Goal: Check status: Check status

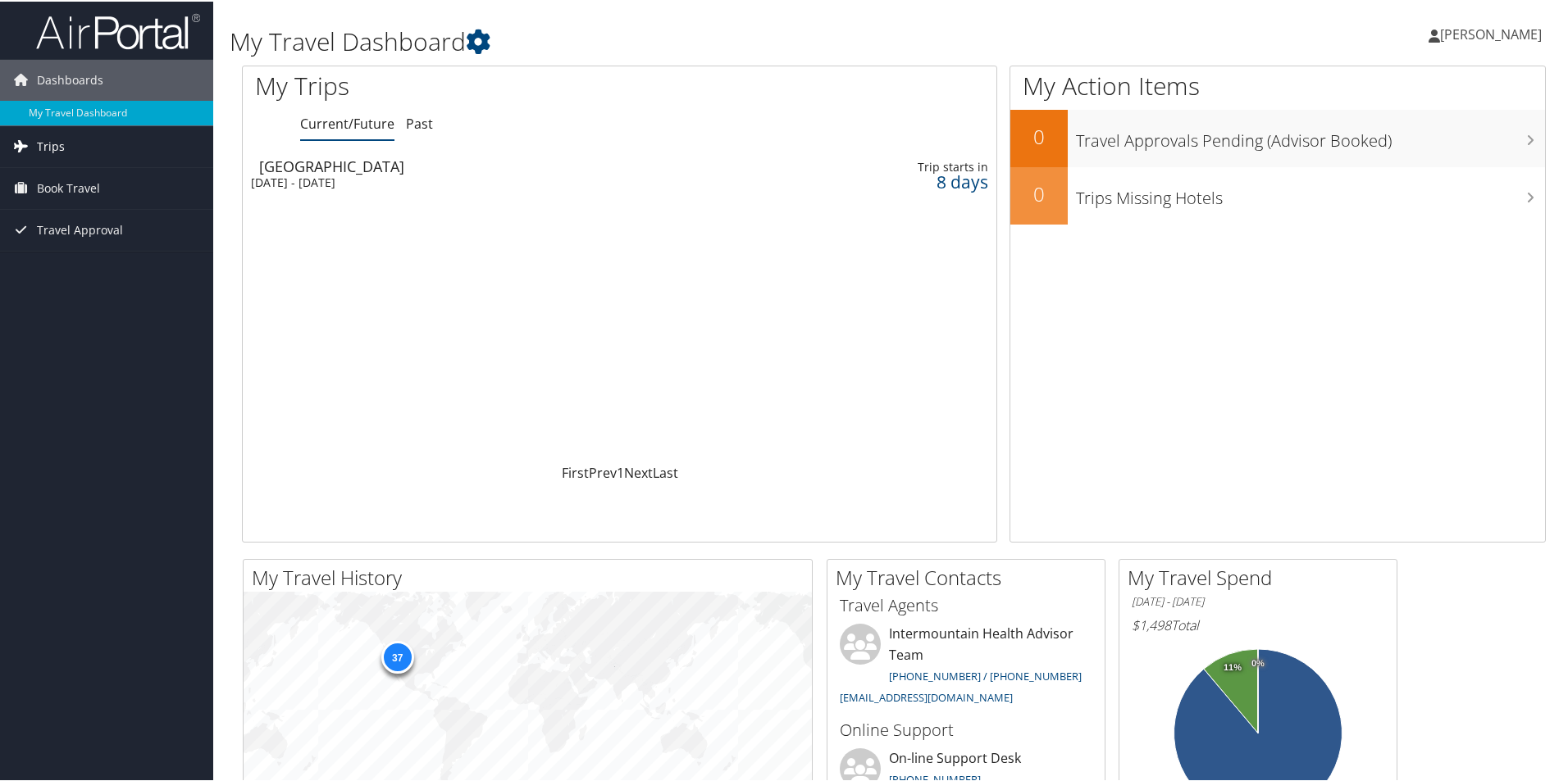
click at [83, 146] on link "Trips" at bounding box center [107, 145] width 213 height 41
click at [76, 181] on link "Current/Future Trips" at bounding box center [107, 178] width 213 height 25
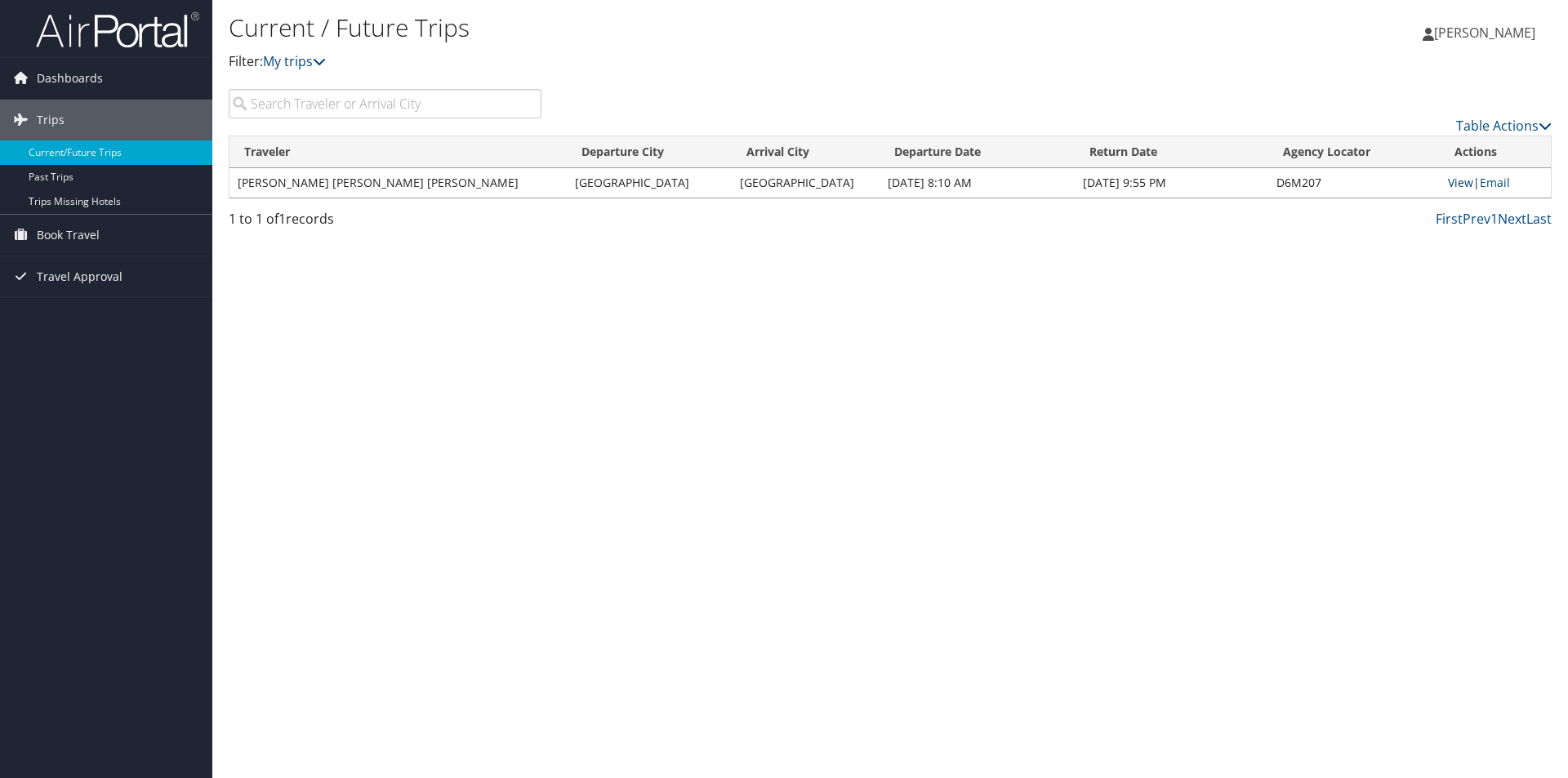
click at [1457, 183] on link "View" at bounding box center [1460, 183] width 25 height 16
click at [78, 232] on span "Book Travel" at bounding box center [68, 235] width 63 height 41
click at [83, 316] on link "Book/Manage Online Trips" at bounding box center [106, 317] width 212 height 25
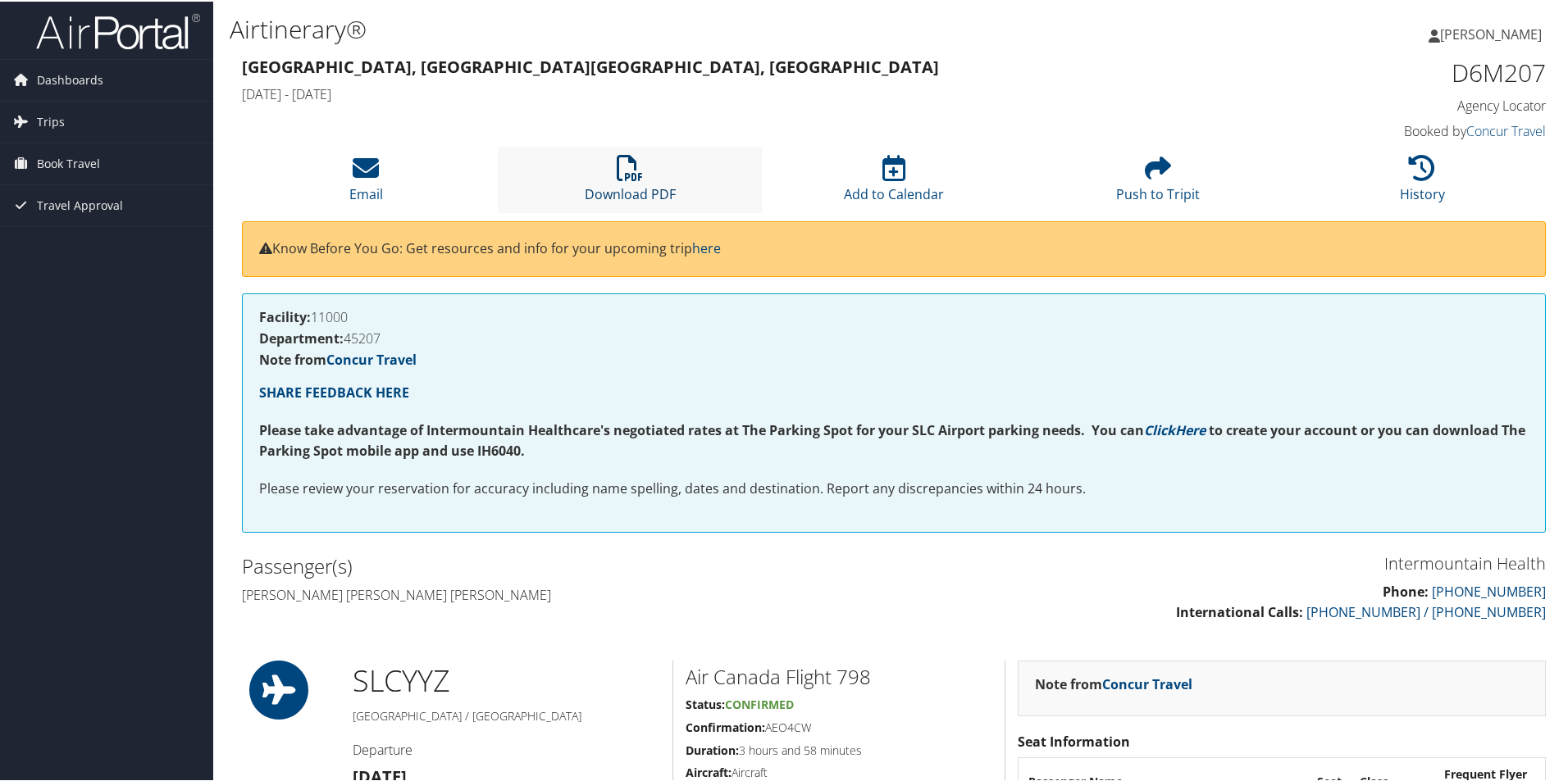
click at [634, 168] on icon at bounding box center [629, 166] width 26 height 26
